Goal: Navigation & Orientation: Find specific page/section

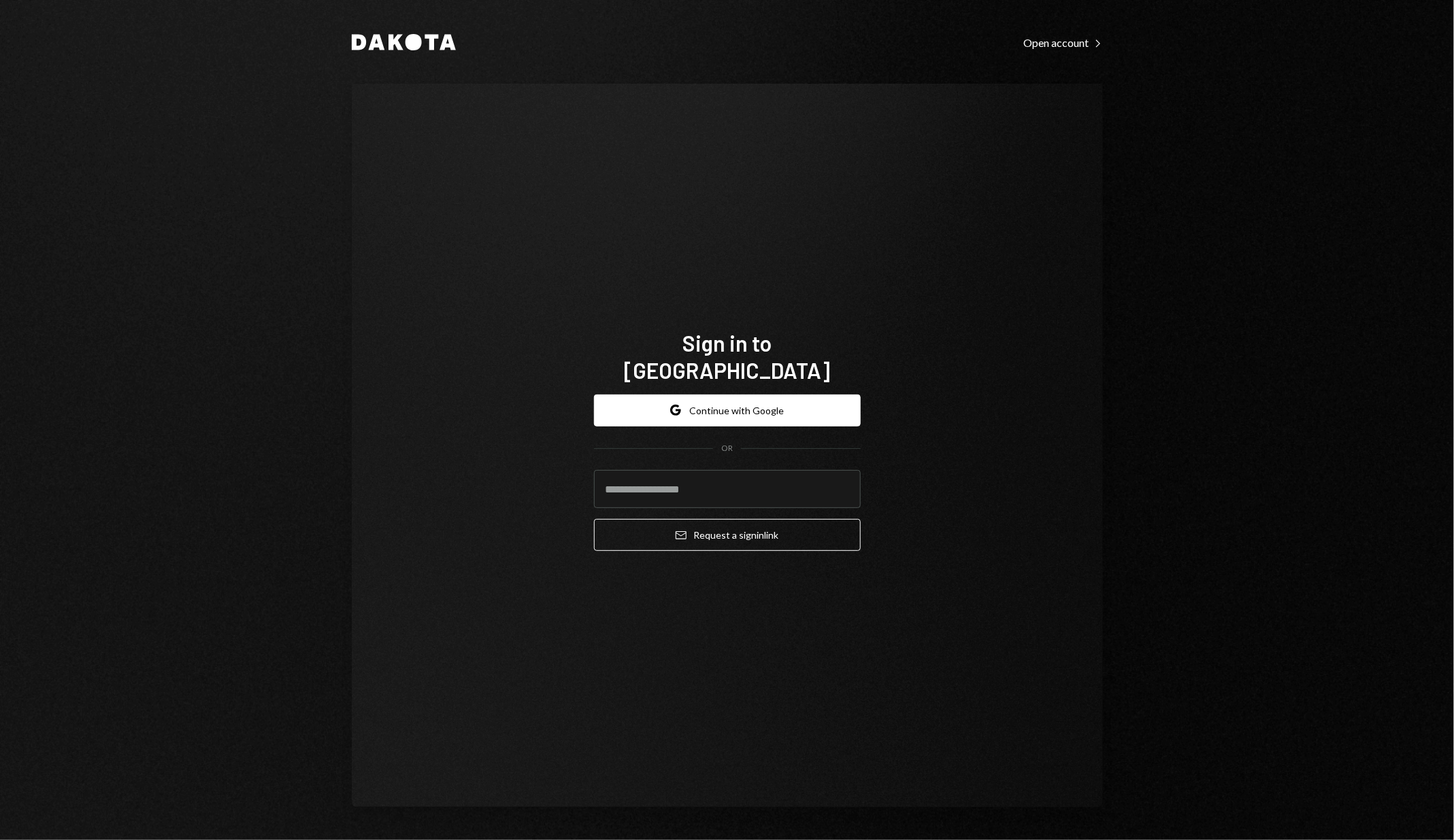
type input "**********"
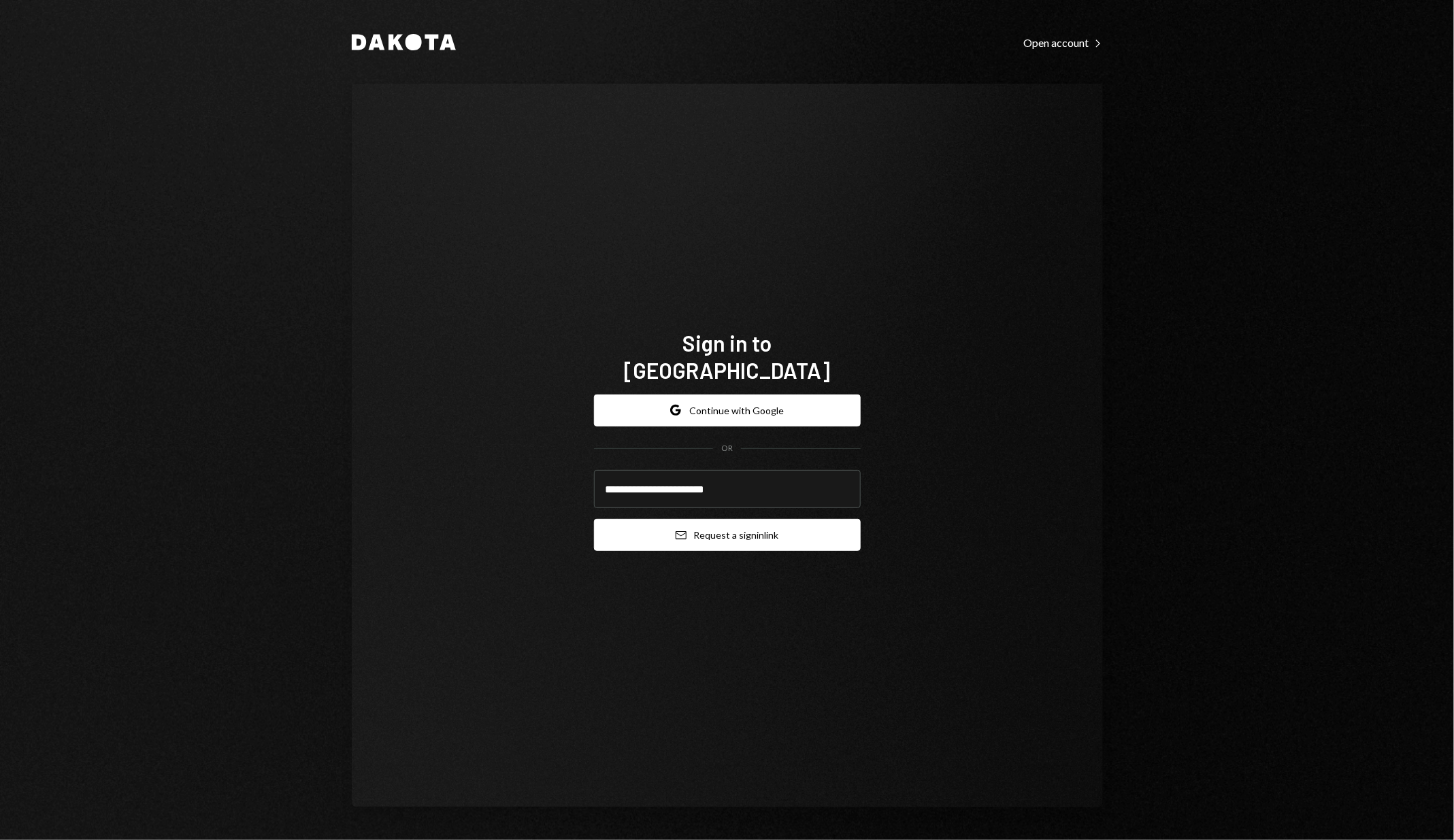
click at [711, 519] on button "Email Request a sign in link" at bounding box center [727, 535] width 267 height 32
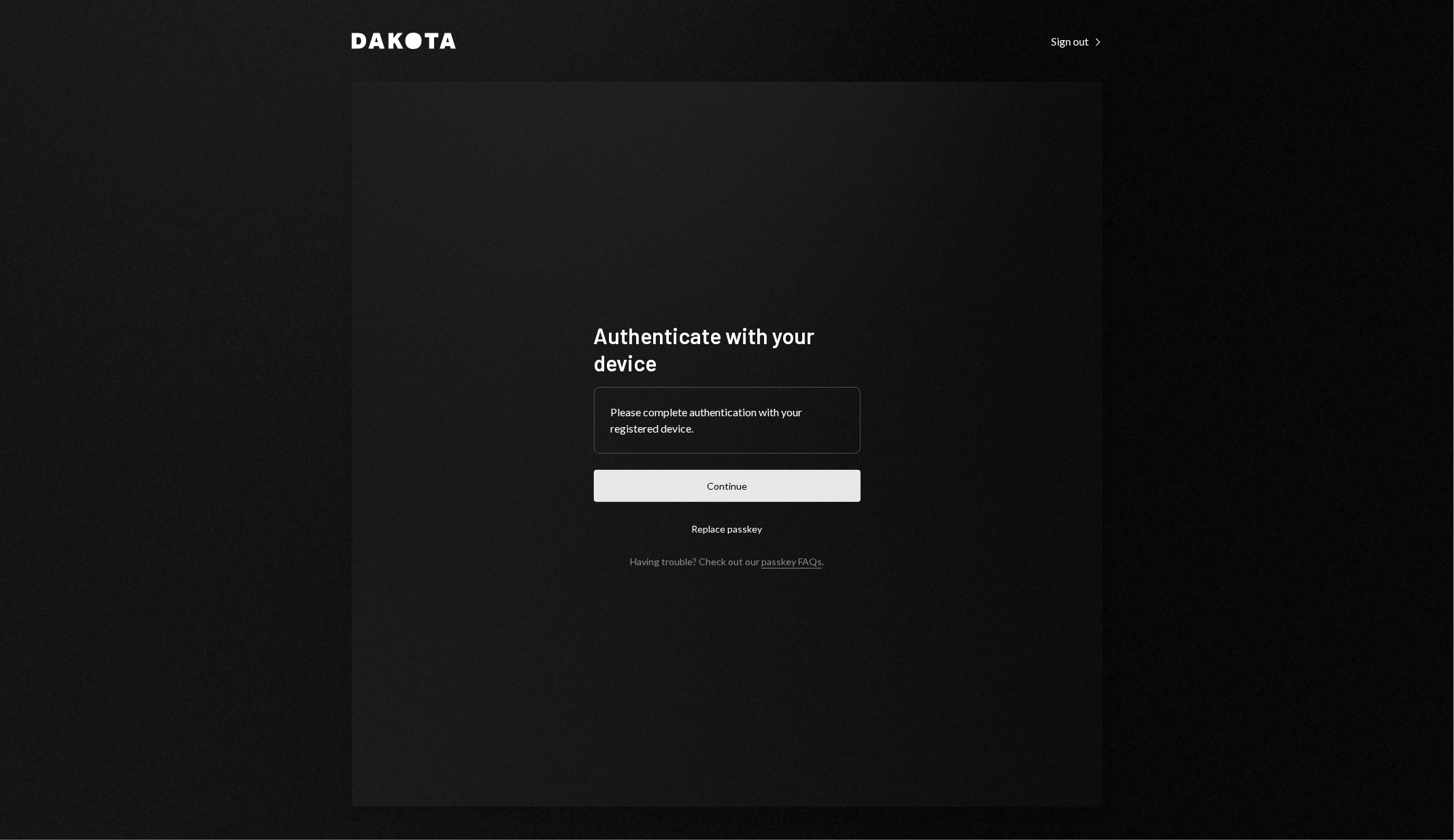
click at [644, 490] on button "Continue" at bounding box center [727, 486] width 267 height 32
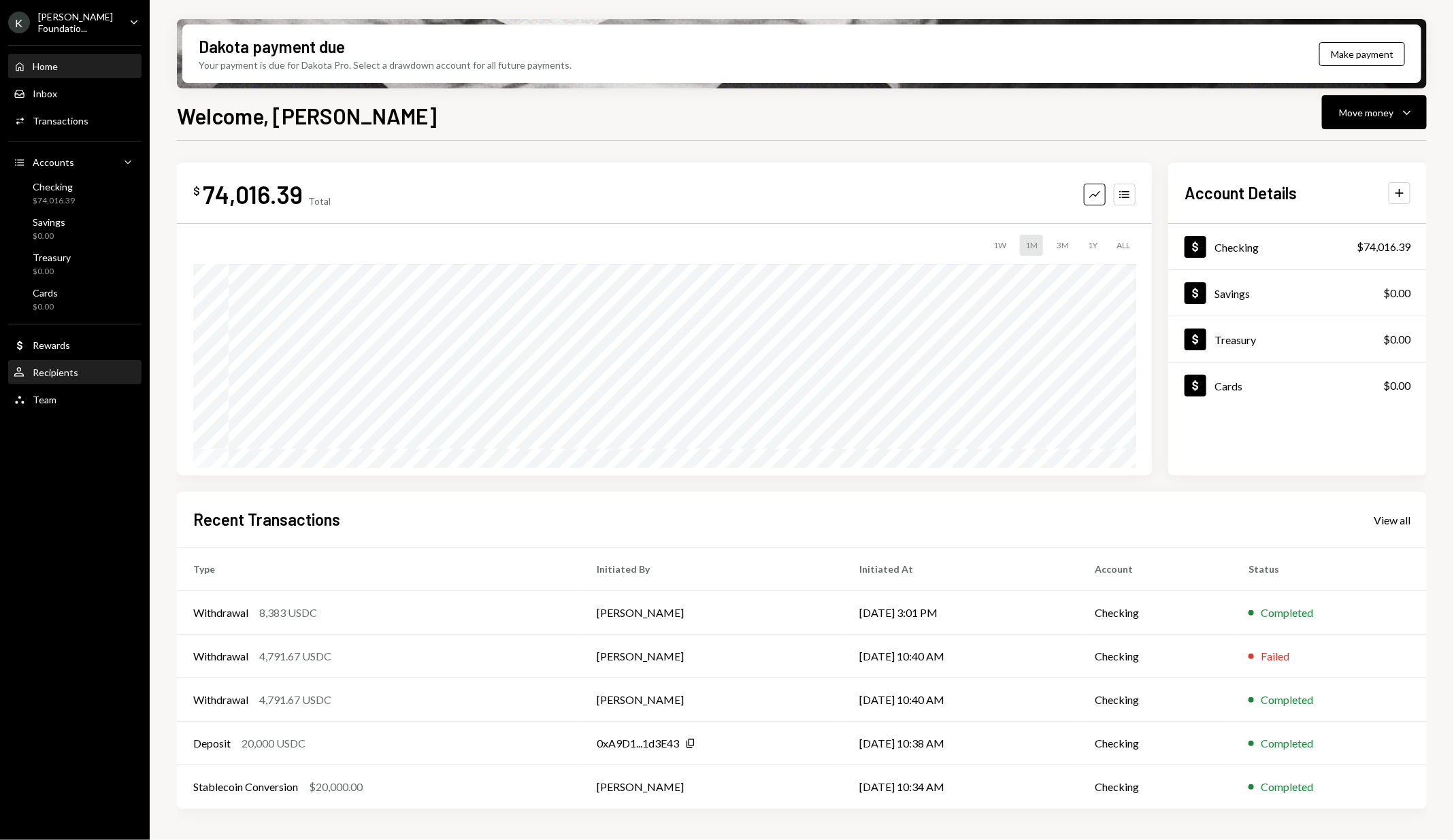
click at [81, 372] on div "User Recipients" at bounding box center [75, 372] width 123 height 12
